Goal: Task Accomplishment & Management: Use online tool/utility

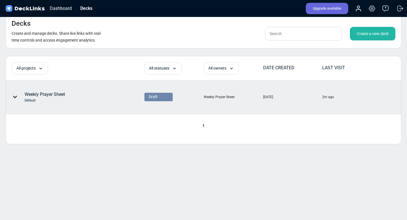
click at [95, 105] on div "Weekly Prayer Sheet Default" at bounding box center [57, 97] width 103 height 17
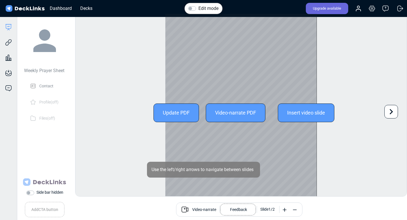
click at [175, 104] on div "Update PDF" at bounding box center [177, 113] width 46 height 19
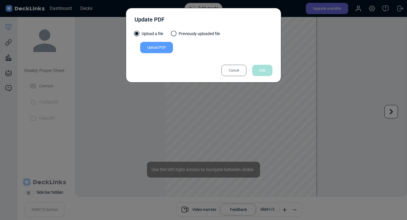
click at [155, 54] on div "Upload PDF" at bounding box center [204, 49] width 138 height 14
click at [155, 48] on div "Upload PDF" at bounding box center [156, 47] width 33 height 11
click at [0, 0] on input "Upload PDF" at bounding box center [0, 0] width 0 height 0
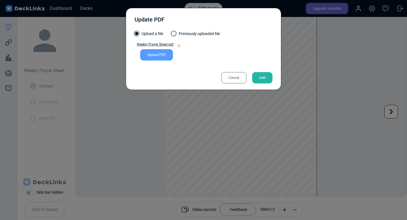
click at [262, 78] on div "Add" at bounding box center [262, 77] width 20 height 11
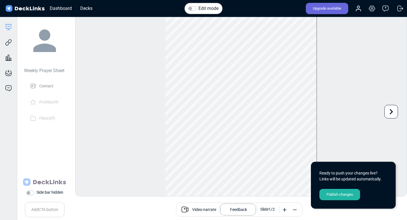
scroll to position [16, 0]
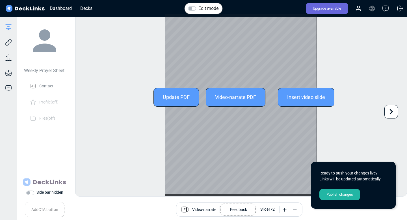
click at [393, 112] on icon at bounding box center [391, 111] width 11 height 11
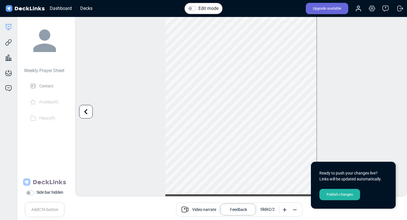
click at [333, 196] on div "Publish changes" at bounding box center [340, 194] width 41 height 11
